Goal: Find specific page/section: Find specific page/section

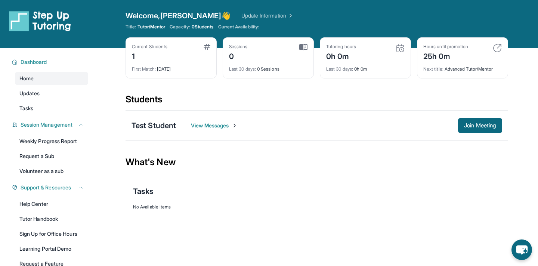
click at [253, 25] on span "Current Availability:" at bounding box center [238, 27] width 41 height 6
click at [286, 15] on img at bounding box center [289, 15] width 7 height 7
click at [231, 125] on span "View Messages" at bounding box center [214, 125] width 47 height 7
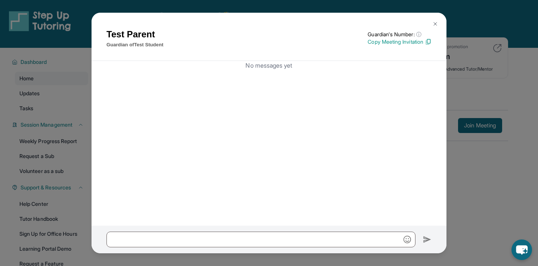
click at [434, 22] on img at bounding box center [435, 24] width 6 height 6
